Goal: Transaction & Acquisition: Purchase product/service

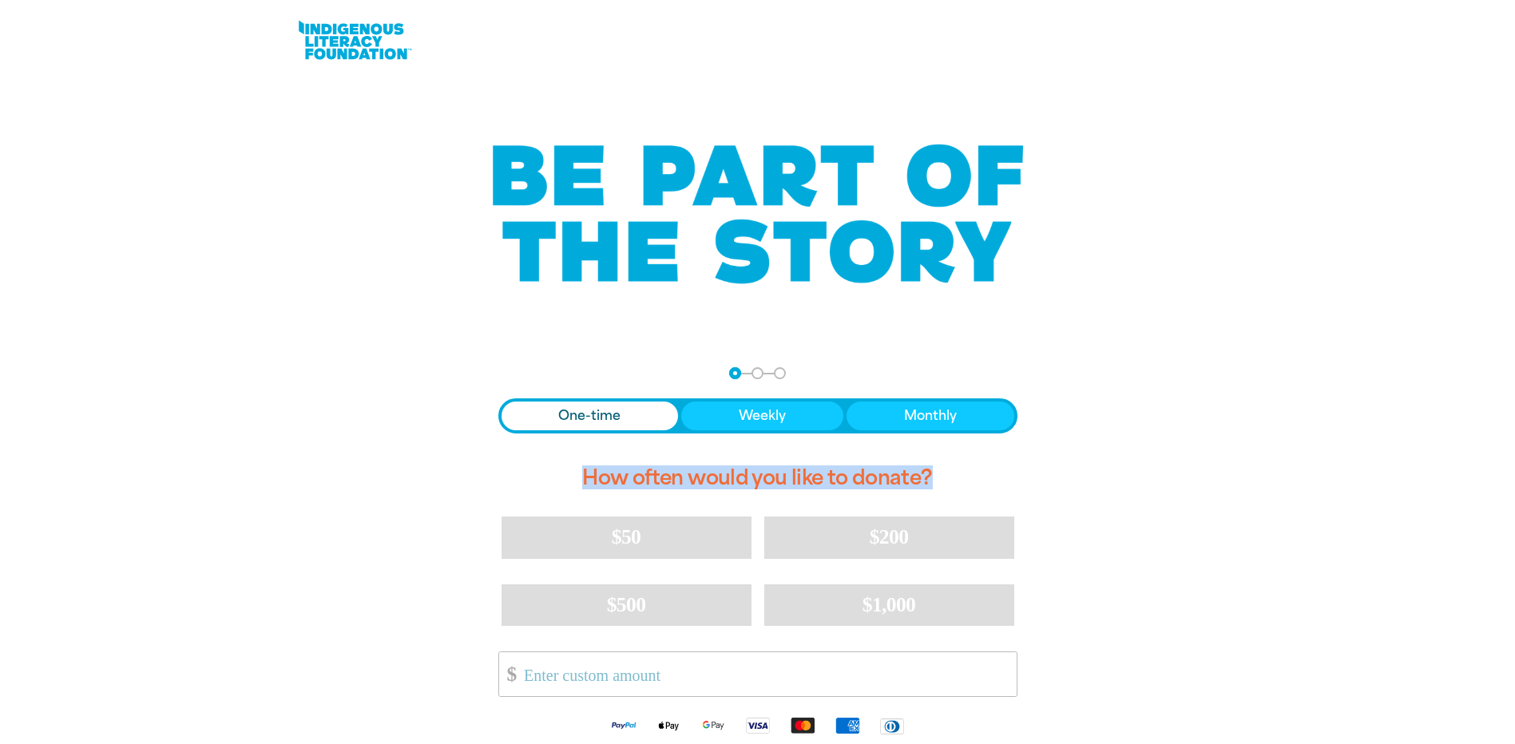
drag, startPoint x: 937, startPoint y: 483, endPoint x: 576, endPoint y: 479, distance: 361.0
click at [576, 479] on h2 "How often would you like to donate?" at bounding box center [757, 478] width 519 height 51
click at [703, 291] on img at bounding box center [757, 215] width 559 height 204
click at [840, 478] on h2 "How often would you like to donate?" at bounding box center [757, 478] width 519 height 51
click at [389, 26] on link at bounding box center [355, 40] width 120 height 49
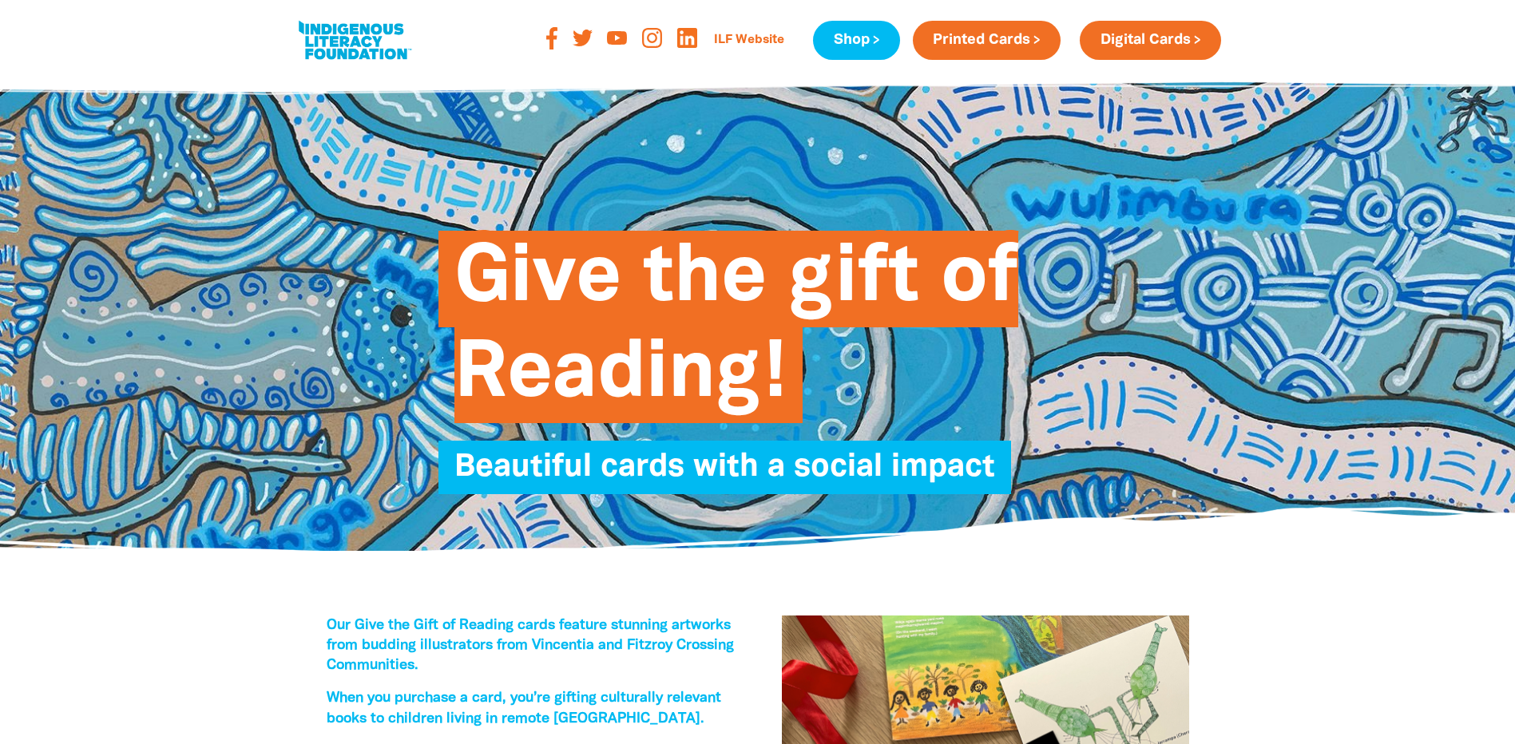
click at [339, 46] on link at bounding box center [355, 40] width 120 height 49
click at [863, 73] on div "ILF Website Shop Printed Cards Digital Cards ILF Website Shop Printed Cards Dig…" at bounding box center [758, 40] width 958 height 81
